Goal: Transaction & Acquisition: Purchase product/service

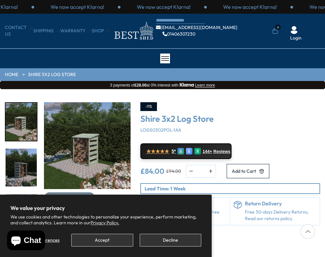
click at [81, 161] on img "1 / 9" at bounding box center [87, 145] width 87 height 87
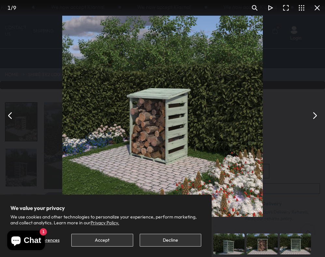
click at [314, 114] on button "You can close this modal content with the ESC key" at bounding box center [315, 116] width 16 height 16
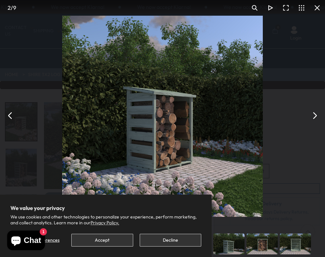
click at [314, 114] on button "You can close this modal content with the ESC key" at bounding box center [315, 116] width 16 height 16
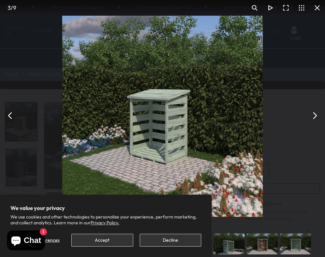
click at [314, 114] on button "You can close this modal content with the ESC key" at bounding box center [315, 116] width 16 height 16
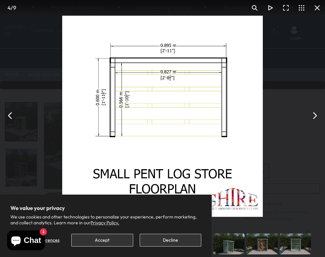
click at [314, 114] on button "You can close this modal content with the ESC key" at bounding box center [315, 116] width 16 height 16
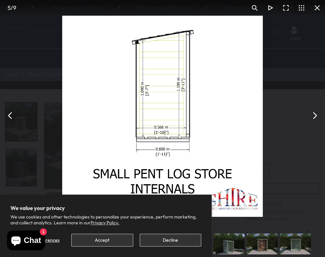
click at [314, 114] on button "You can close this modal content with the ESC key" at bounding box center [315, 116] width 16 height 16
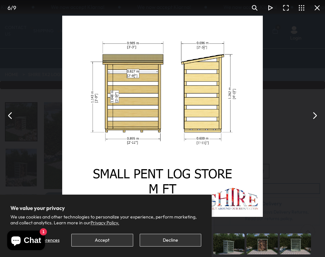
click at [314, 114] on button "You can close this modal content with the ESC key" at bounding box center [315, 116] width 16 height 16
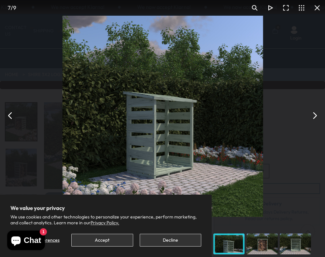
click at [314, 114] on button "You can close this modal content with the ESC key" at bounding box center [315, 116] width 16 height 16
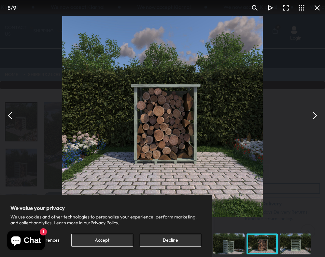
click at [315, 115] on button "You can close this modal content with the ESC key" at bounding box center [315, 116] width 16 height 16
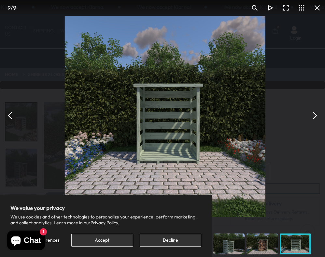
click at [315, 115] on button "You can close this modal content with the ESC key" at bounding box center [315, 116] width 16 height 16
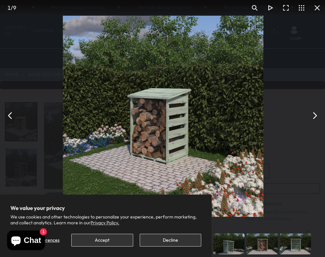
click at [315, 115] on button "You can close this modal content with the ESC key" at bounding box center [315, 116] width 16 height 16
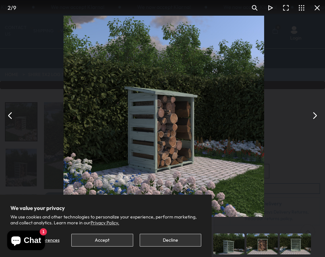
click at [315, 115] on button "You can close this modal content with the ESC key" at bounding box center [315, 116] width 16 height 16
